Goal: Task Accomplishment & Management: Use online tool/utility

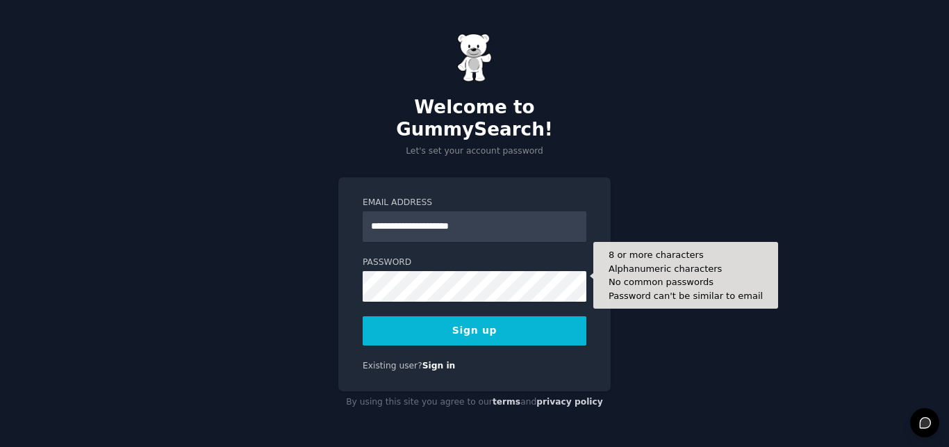
type input "**********"
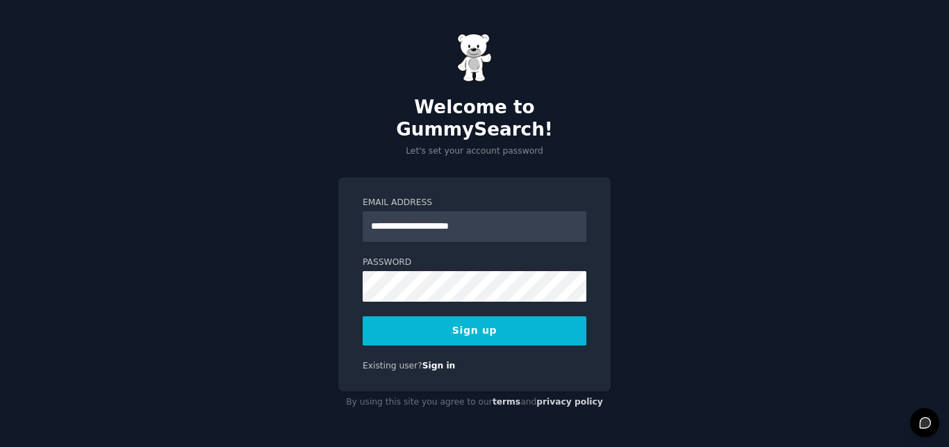
click at [391, 316] on button "Sign up" at bounding box center [474, 330] width 224 height 29
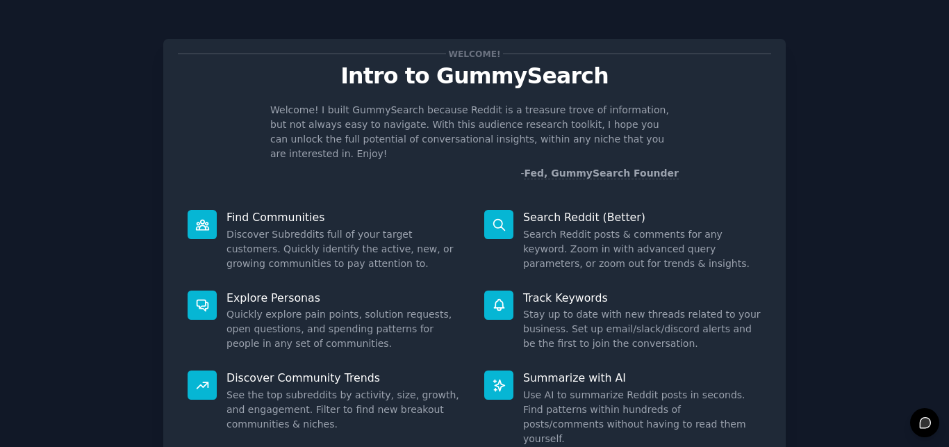
scroll to position [79, 0]
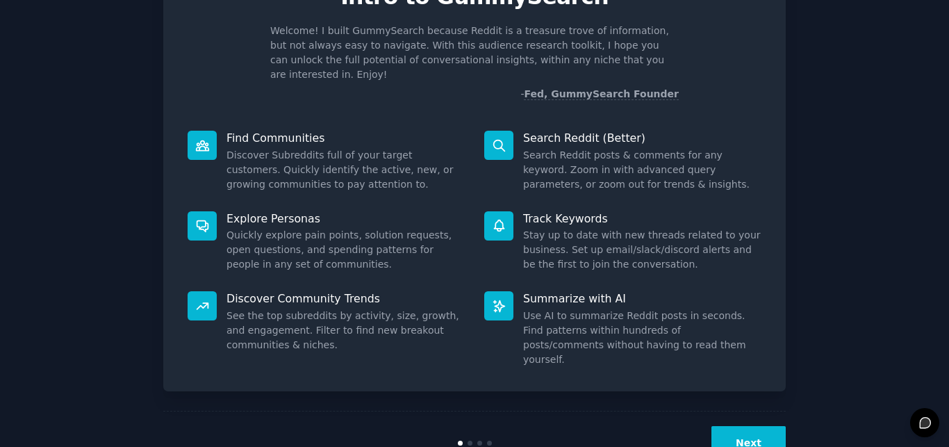
click at [728, 426] on button "Next" at bounding box center [748, 443] width 74 height 34
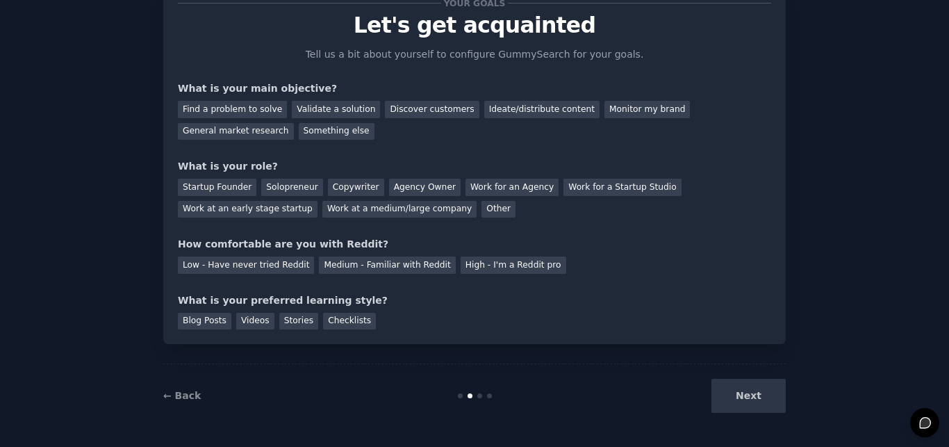
scroll to position [51, 0]
click at [396, 115] on div "Discover customers" at bounding box center [432, 109] width 94 height 17
click at [242, 109] on div "Find a problem to solve" at bounding box center [232, 109] width 109 height 17
click at [421, 111] on div "Discover customers" at bounding box center [432, 109] width 94 height 17
click at [213, 185] on div "Startup Founder" at bounding box center [217, 186] width 78 height 17
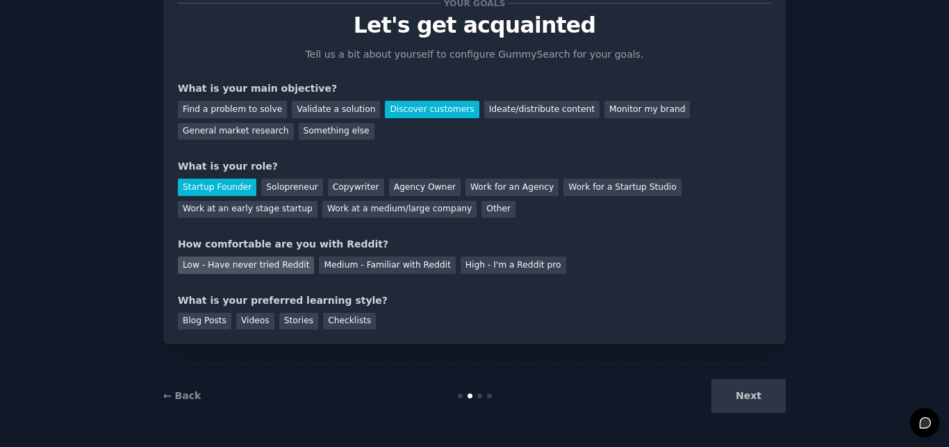
click at [262, 265] on div "Low - Have never tried Reddit" at bounding box center [246, 264] width 136 height 17
click at [245, 324] on div "Videos" at bounding box center [255, 320] width 38 height 17
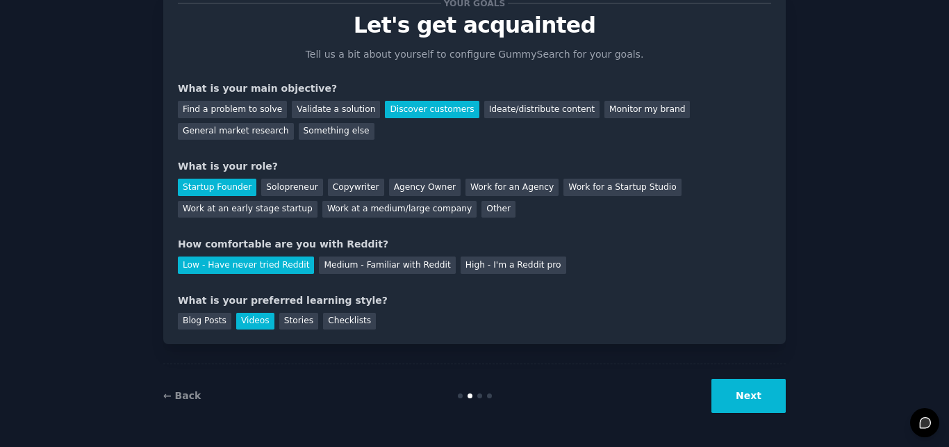
click at [742, 392] on button "Next" at bounding box center [748, 395] width 74 height 34
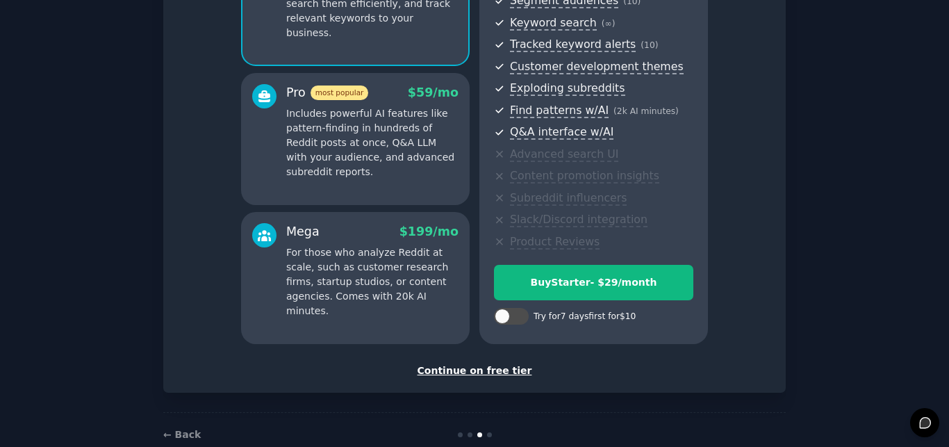
scroll to position [209, 0]
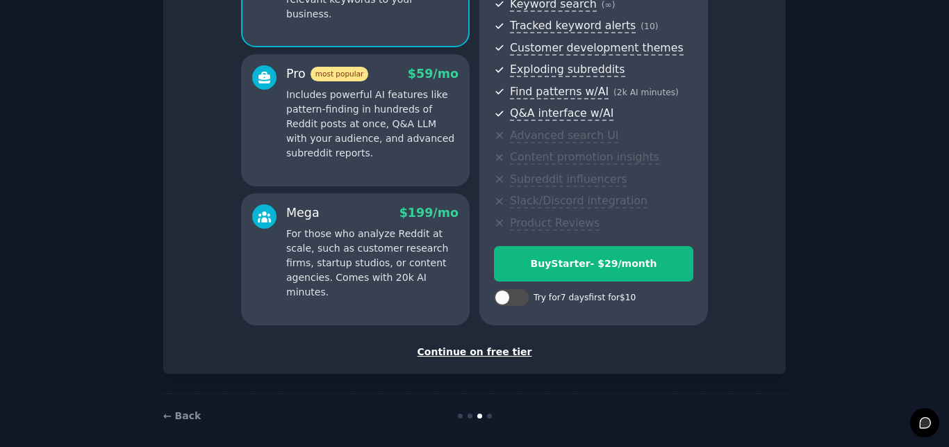
click at [472, 351] on div "Continue on free tier" at bounding box center [474, 351] width 593 height 15
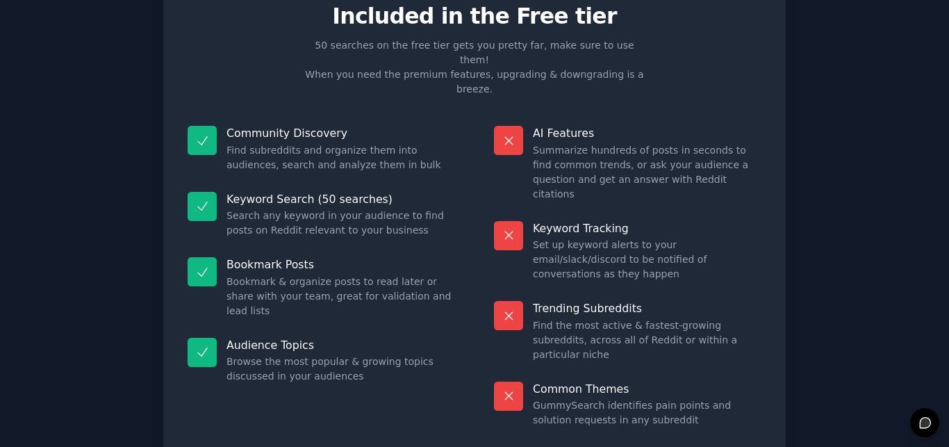
scroll to position [94, 0]
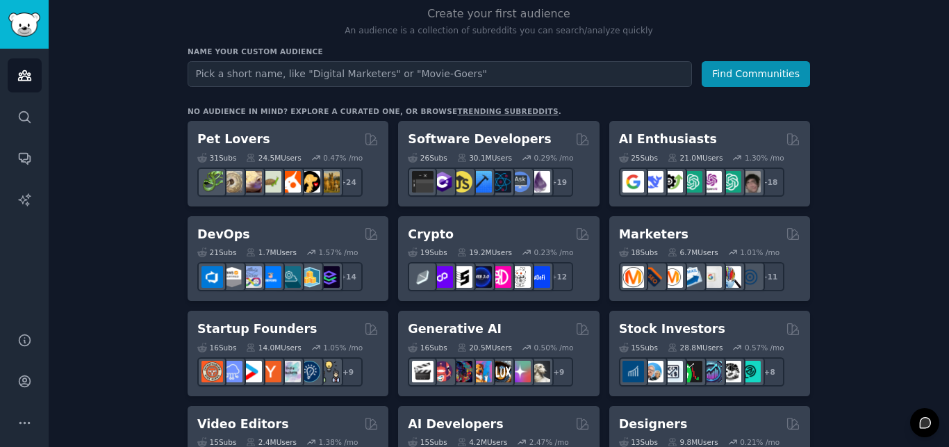
scroll to position [126, 0]
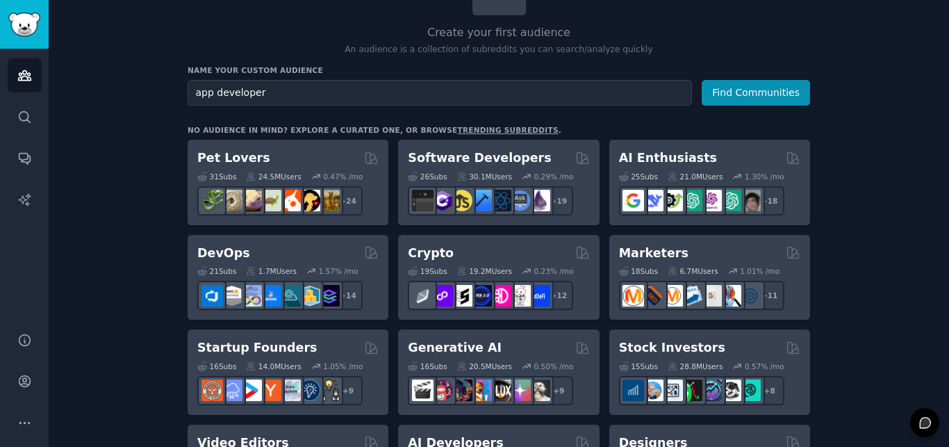
type input "app developer"
click at [701, 80] on button "Find Communities" at bounding box center [755, 93] width 108 height 26
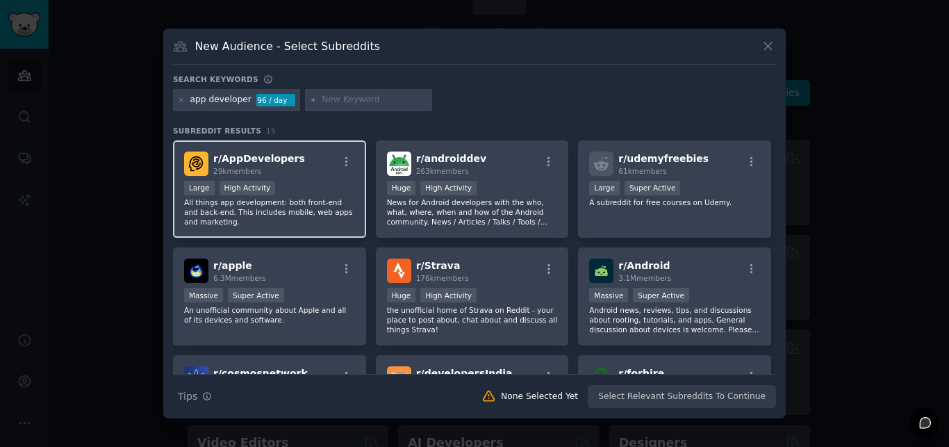
click at [302, 171] on div "r/ AppDevelopers 29k members" at bounding box center [269, 163] width 171 height 24
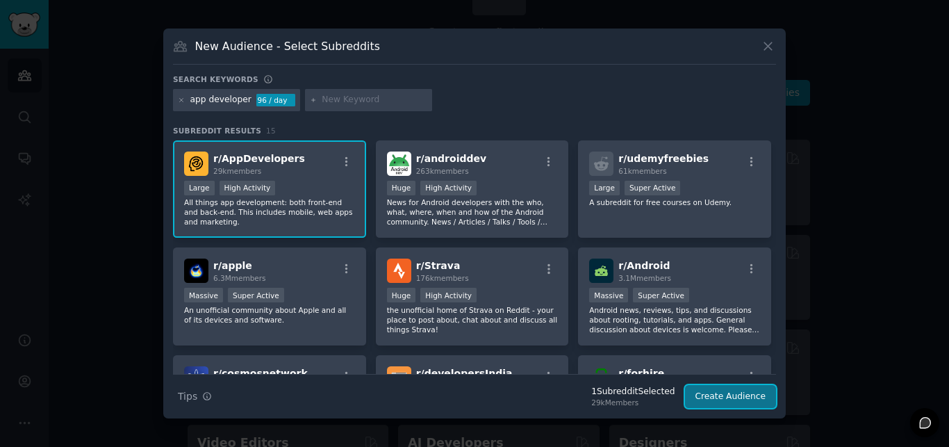
click at [731, 393] on button "Create Audience" at bounding box center [731, 397] width 92 height 24
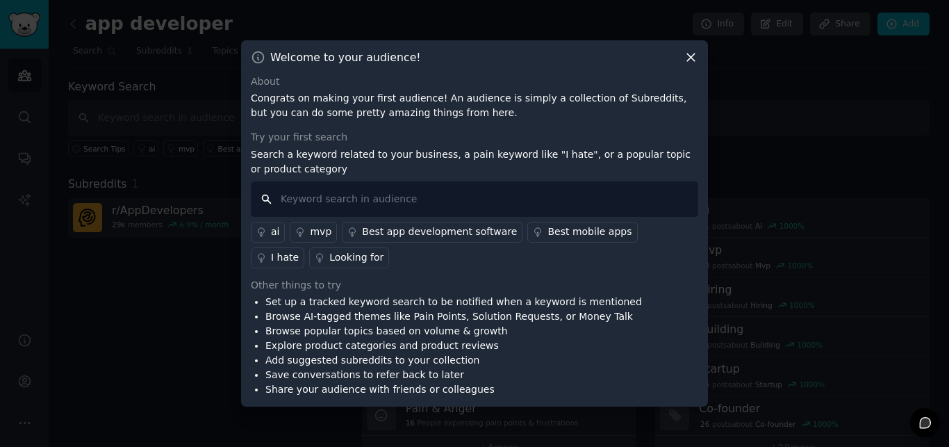
click at [437, 199] on input "text" at bounding box center [474, 198] width 447 height 35
type input "pain of diabetes"
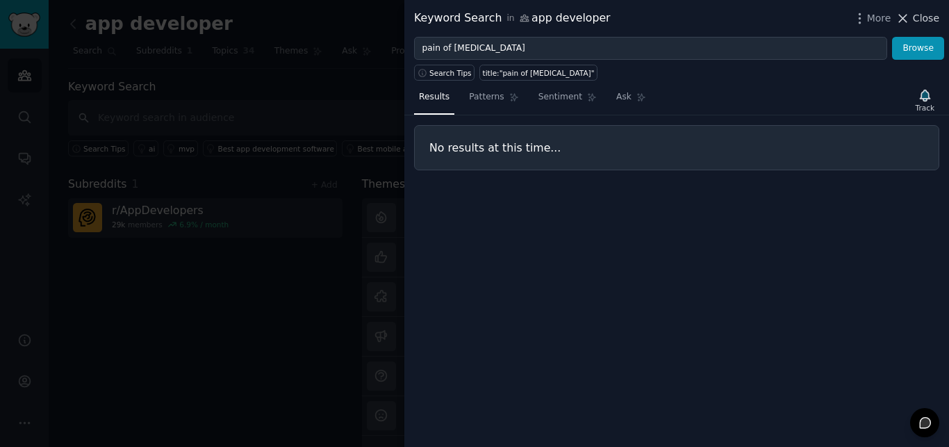
click at [910, 19] on icon at bounding box center [902, 18] width 15 height 15
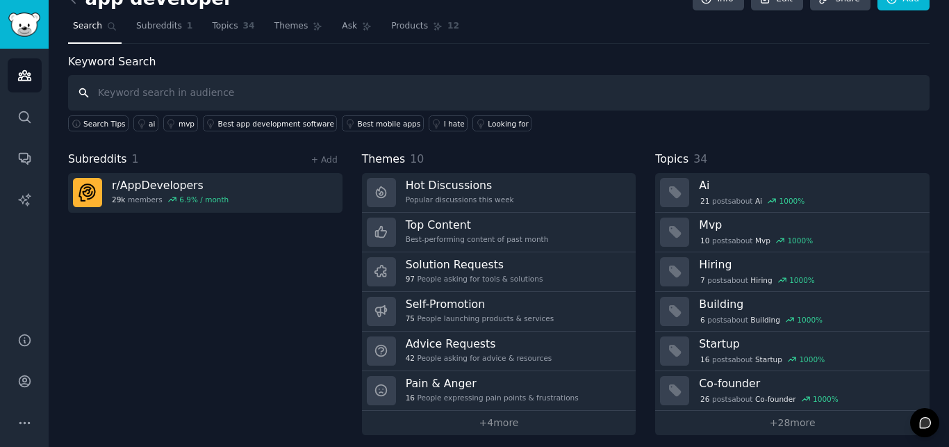
scroll to position [33, 0]
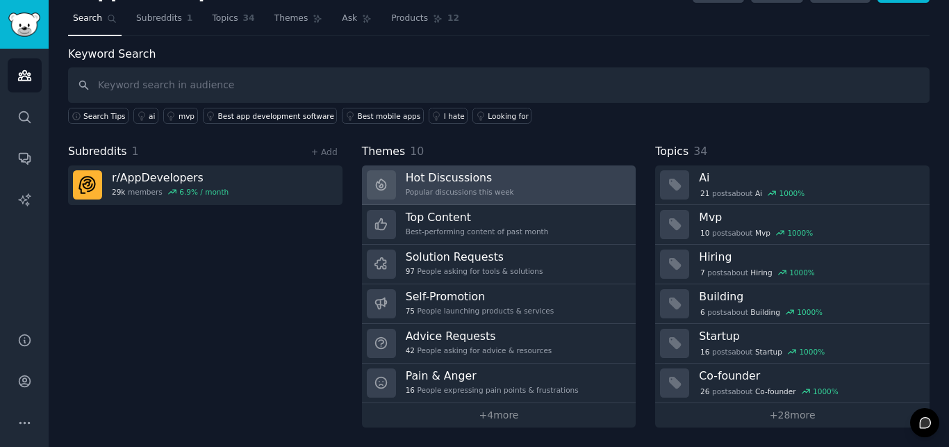
click at [467, 183] on h3 "Hot Discussions" at bounding box center [460, 177] width 108 height 15
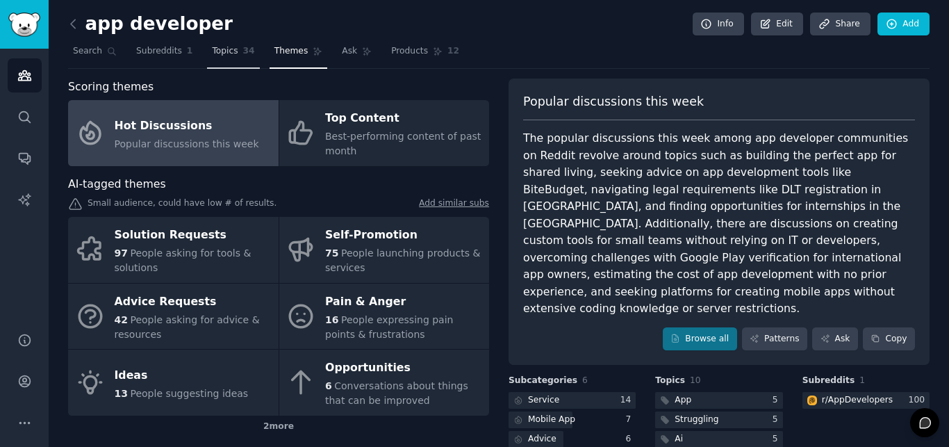
click at [226, 58] on link "Topics 34" at bounding box center [233, 54] width 52 height 28
